Goal: Task Accomplishment & Management: Manage account settings

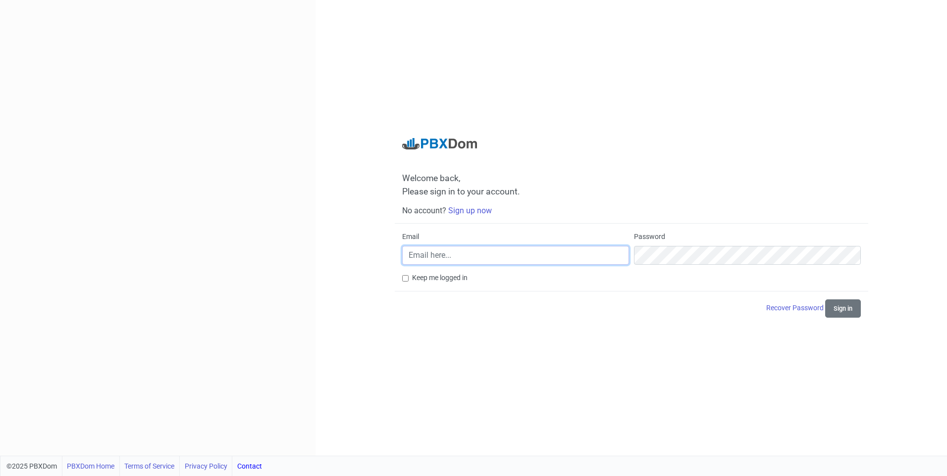
click at [553, 261] on input "Email" at bounding box center [515, 255] width 227 height 19
type input "[EMAIL_ADDRESS][DOMAIN_NAME]"
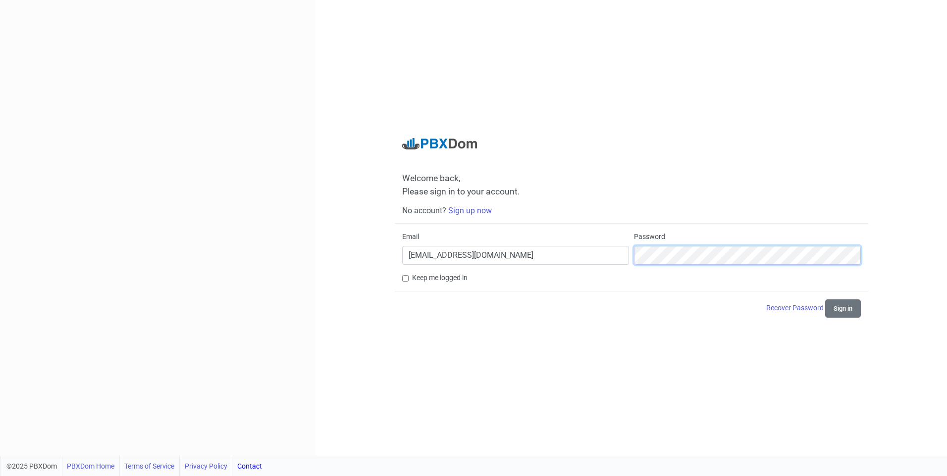
click at [825, 300] on button "Sign in" at bounding box center [843, 309] width 36 height 18
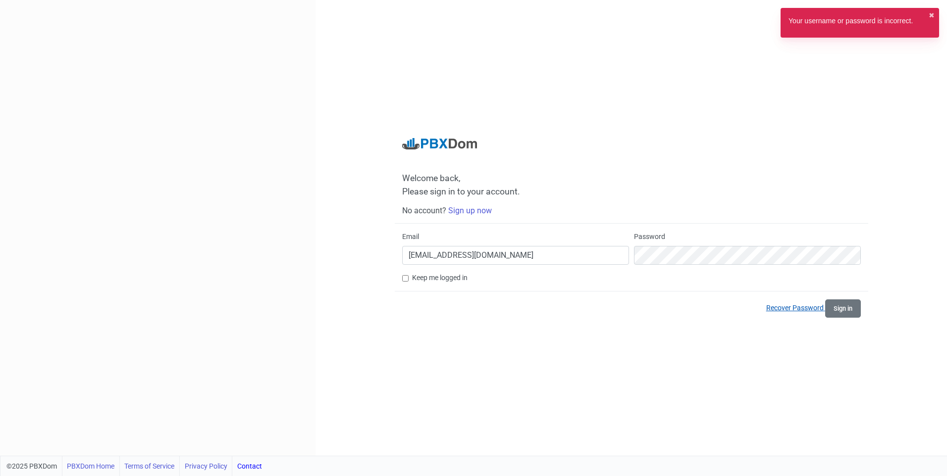
click at [774, 308] on link "Recover Password" at bounding box center [795, 308] width 59 height 8
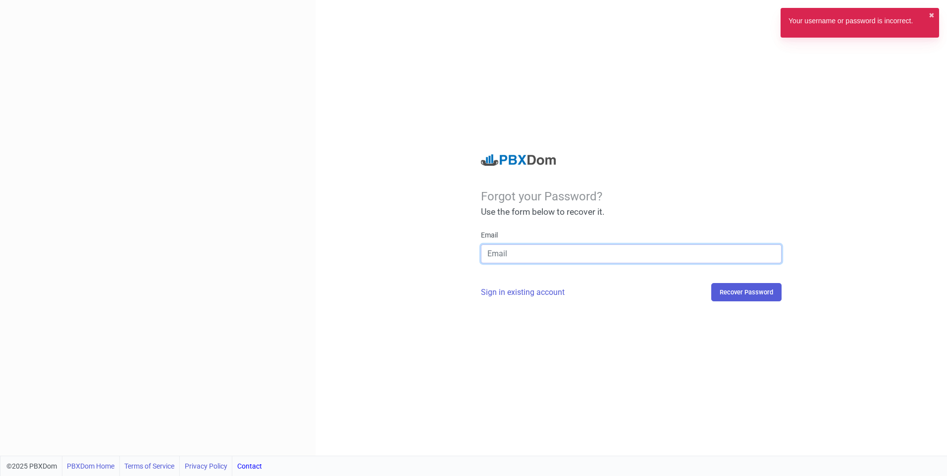
click at [574, 257] on input "email" at bounding box center [631, 254] width 301 height 19
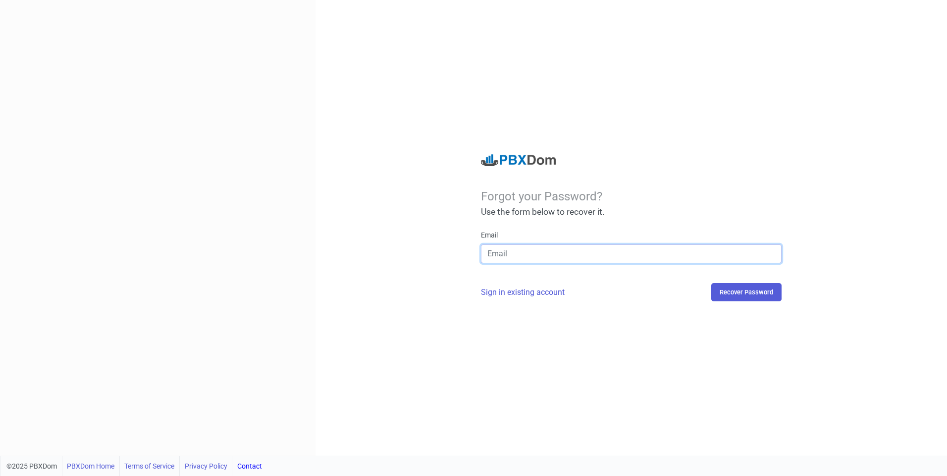
type input "[EMAIL_ADDRESS][DOMAIN_NAME]"
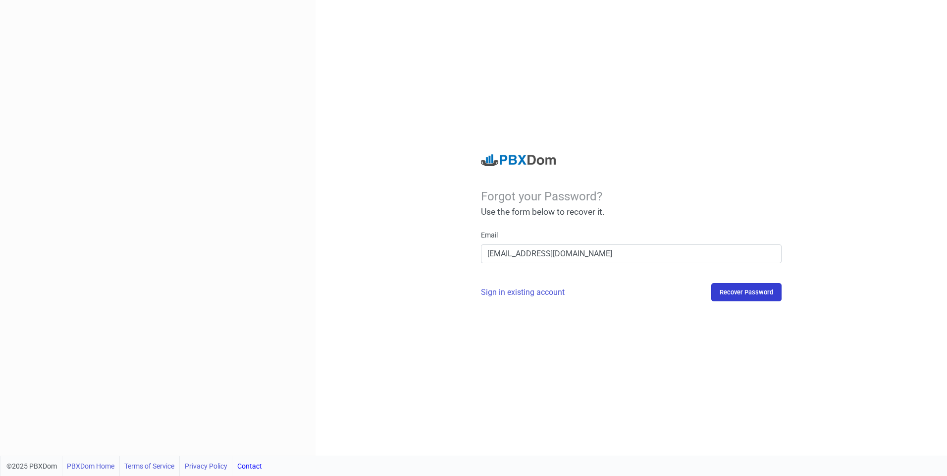
click at [753, 296] on button "Recover Password" at bounding box center [746, 292] width 70 height 18
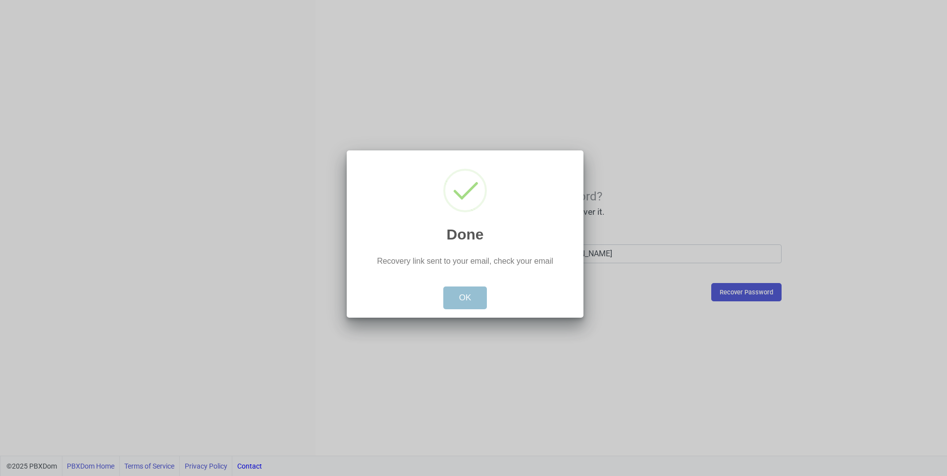
click at [458, 303] on button "OK" at bounding box center [465, 298] width 44 height 23
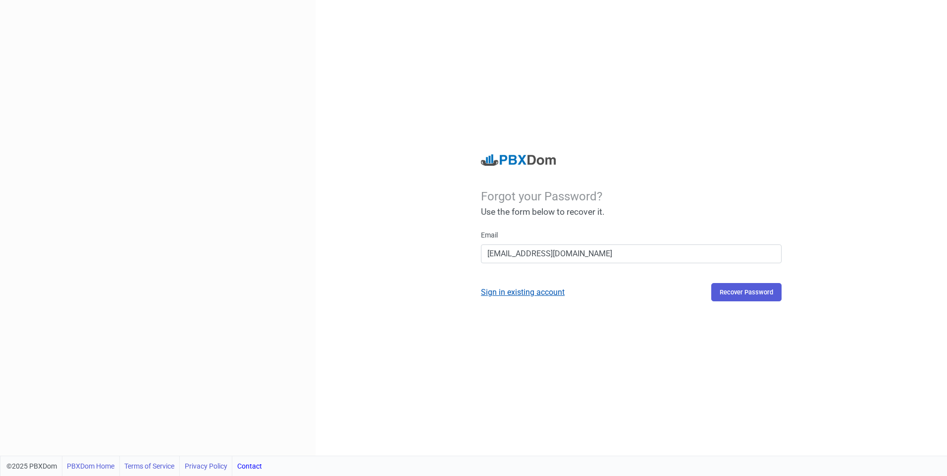
click at [535, 293] on link "Sign in existing account" at bounding box center [523, 292] width 84 height 9
